Goal: Task Accomplishment & Management: Manage account settings

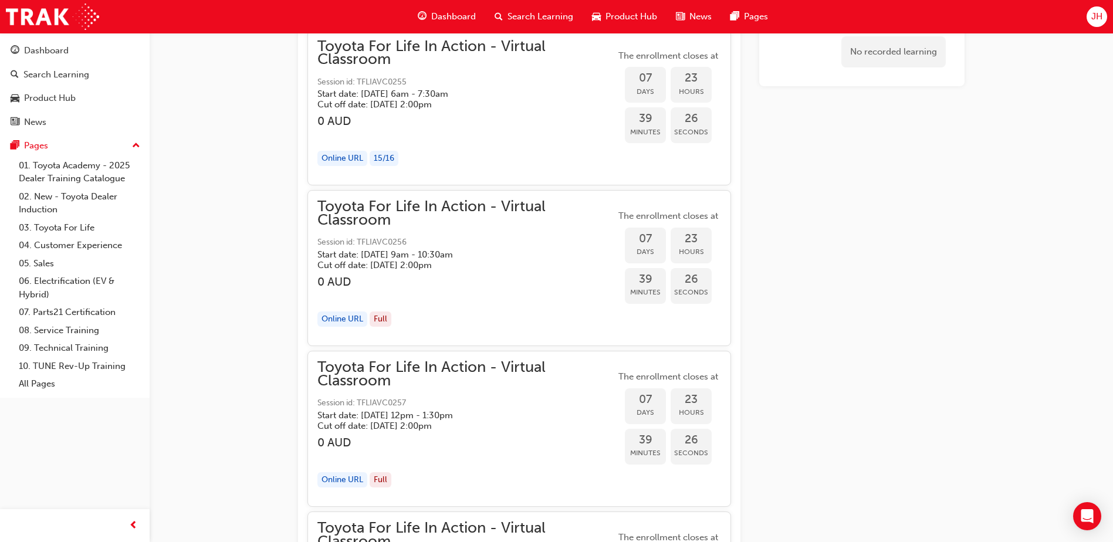
scroll to position [3768, 0]
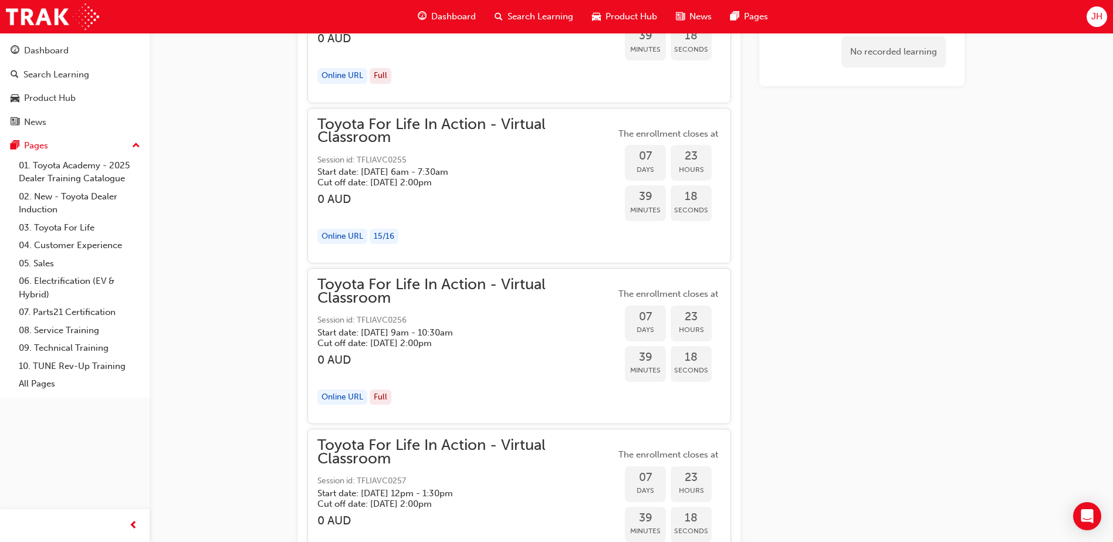
click at [369, 134] on span "Toyota For Life In Action - Virtual Classroom" at bounding box center [466, 131] width 298 height 26
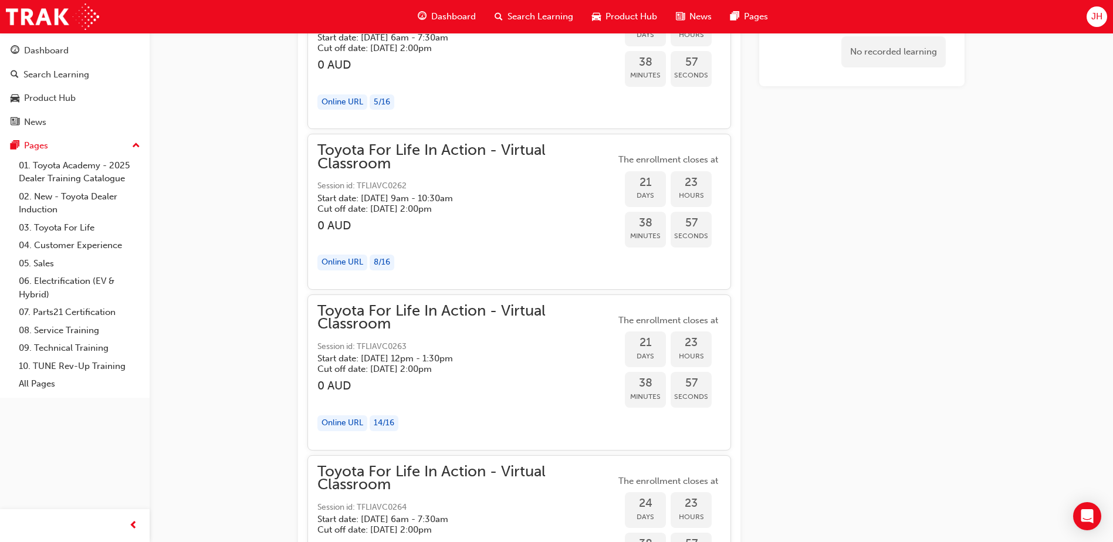
scroll to position [9011, 0]
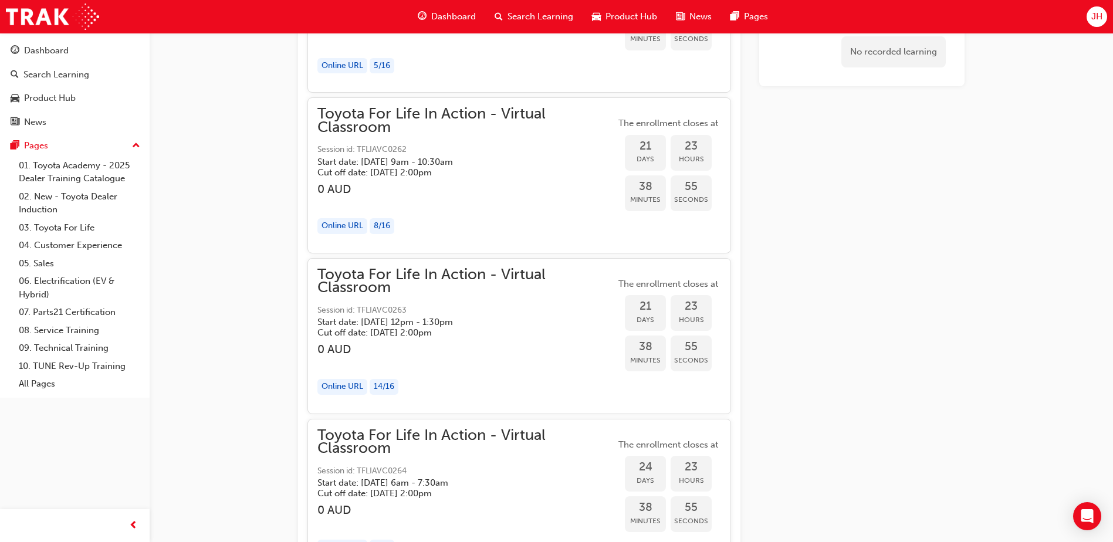
click at [510, 343] on h3 "0 AUD" at bounding box center [466, 349] width 298 height 13
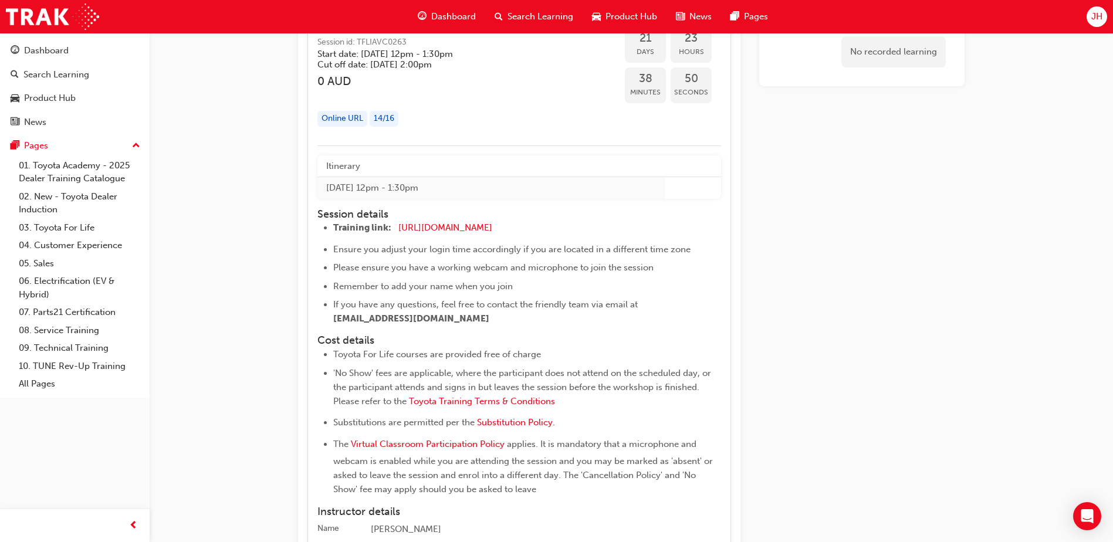
scroll to position [9167, 0]
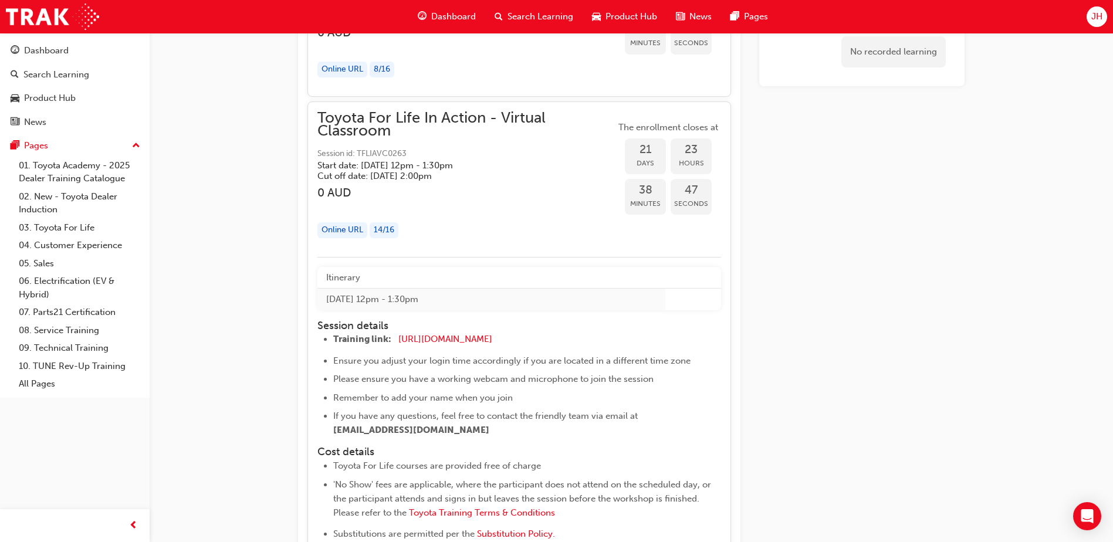
click at [488, 122] on span "Toyota For Life In Action - Virtual Classroom" at bounding box center [466, 125] width 298 height 26
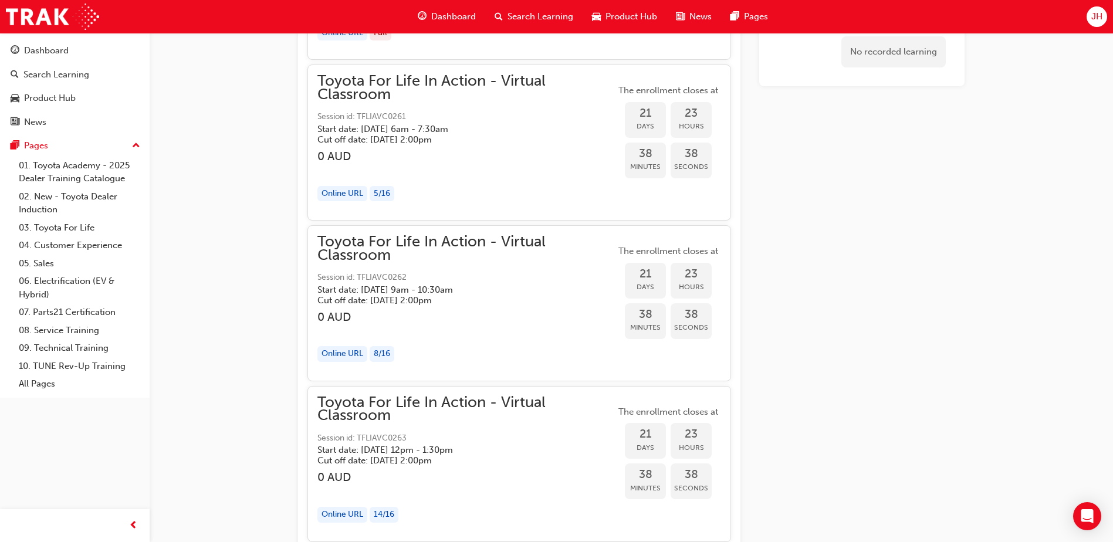
scroll to position [8978, 0]
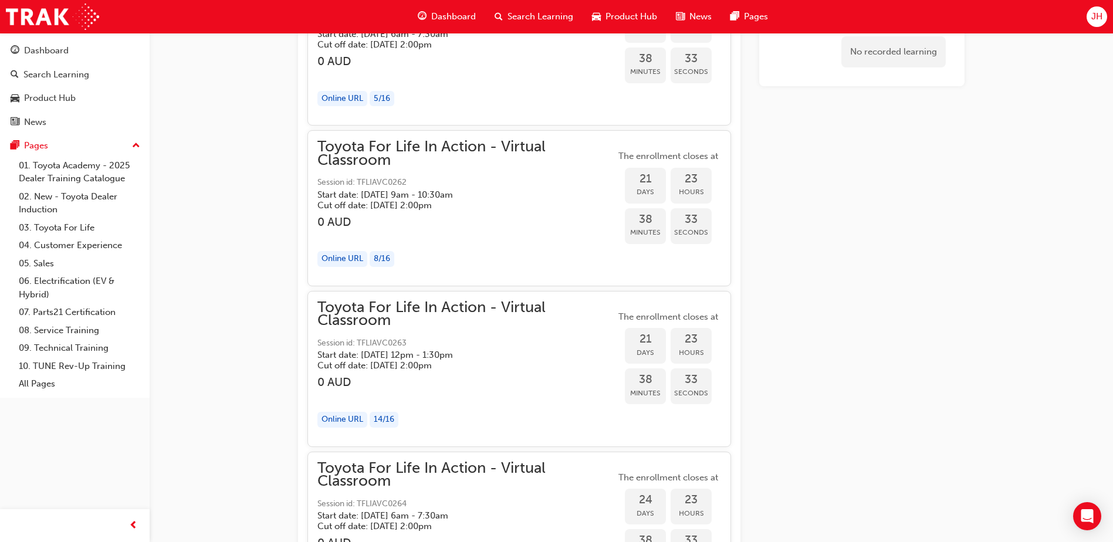
click at [469, 303] on span "Toyota For Life In Action - Virtual Classroom" at bounding box center [466, 314] width 298 height 26
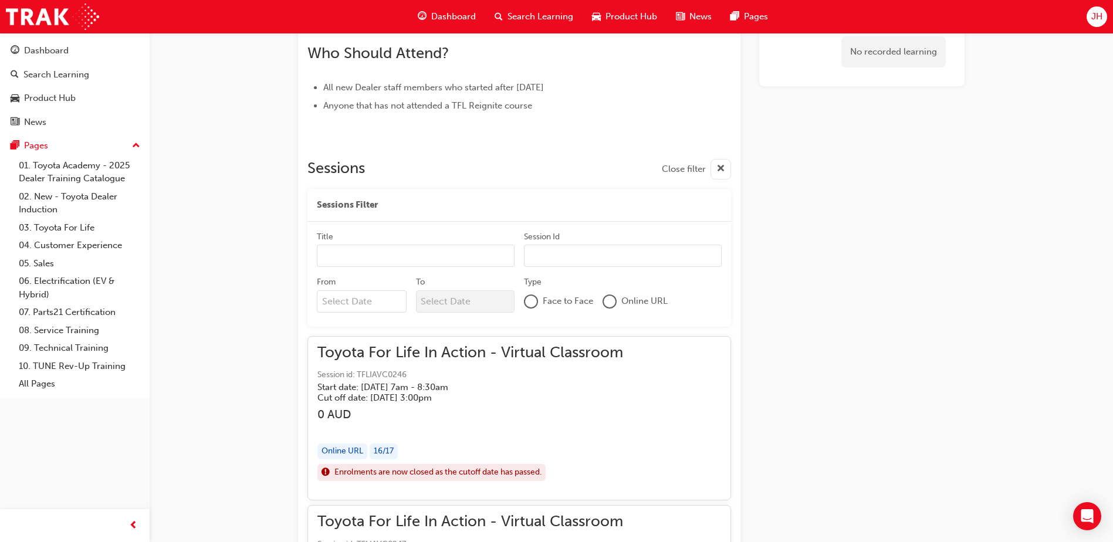
scroll to position [0, 0]
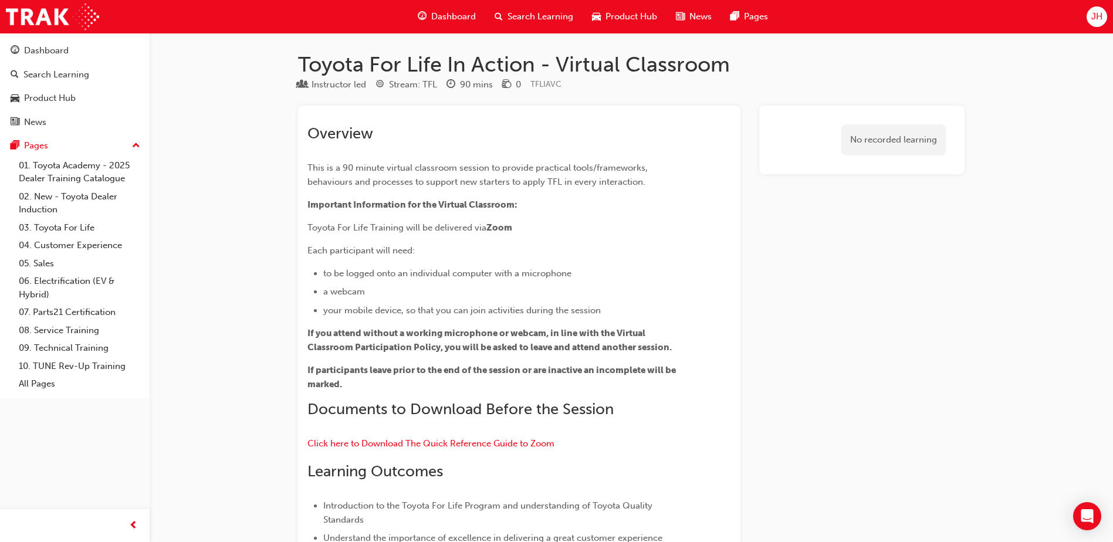
click at [1096, 10] on span "JH" at bounding box center [1097, 16] width 11 height 13
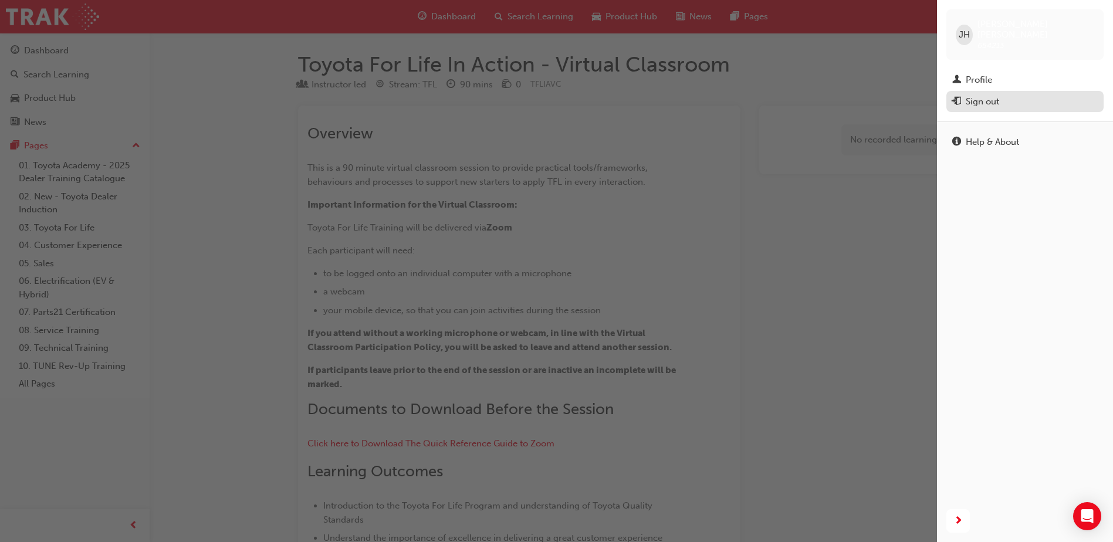
click at [988, 95] on div "Sign out" at bounding box center [982, 101] width 33 height 13
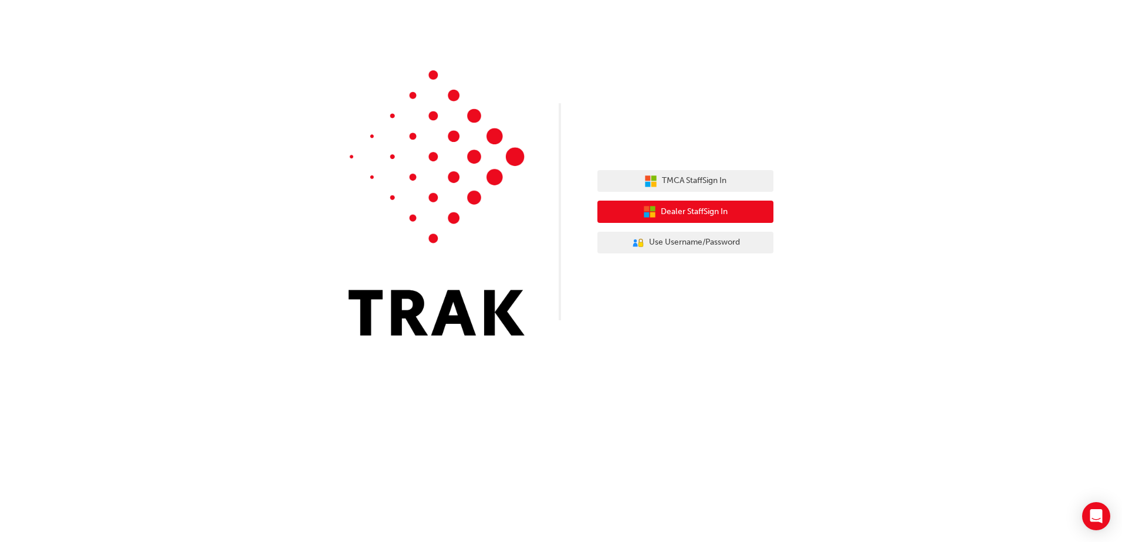
click at [674, 217] on span "Dealer Staff Sign In" at bounding box center [694, 211] width 67 height 13
